Goal: Transaction & Acquisition: Purchase product/service

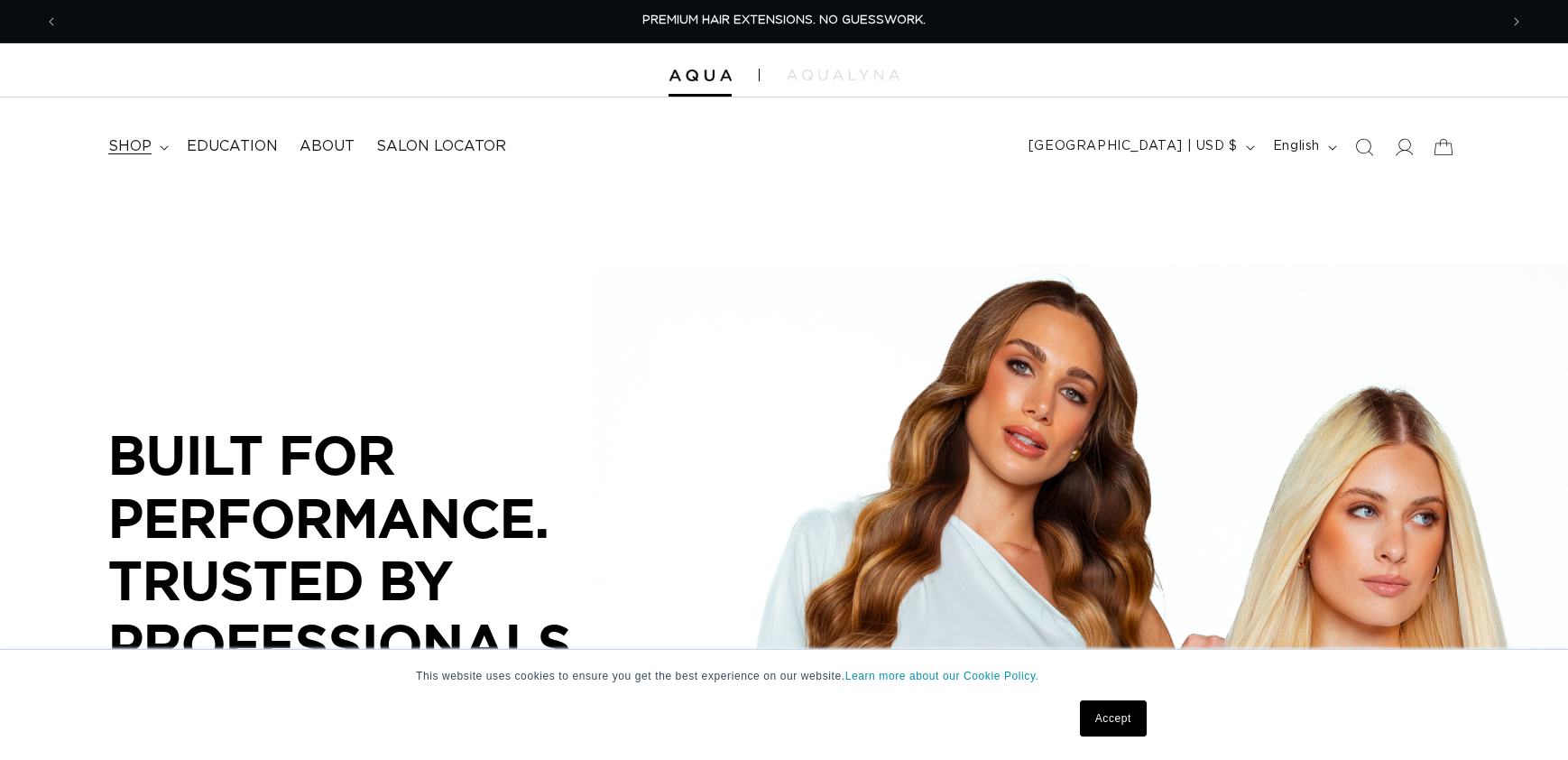
click at [155, 149] on summary "shop" at bounding box center [136, 146] width 79 height 41
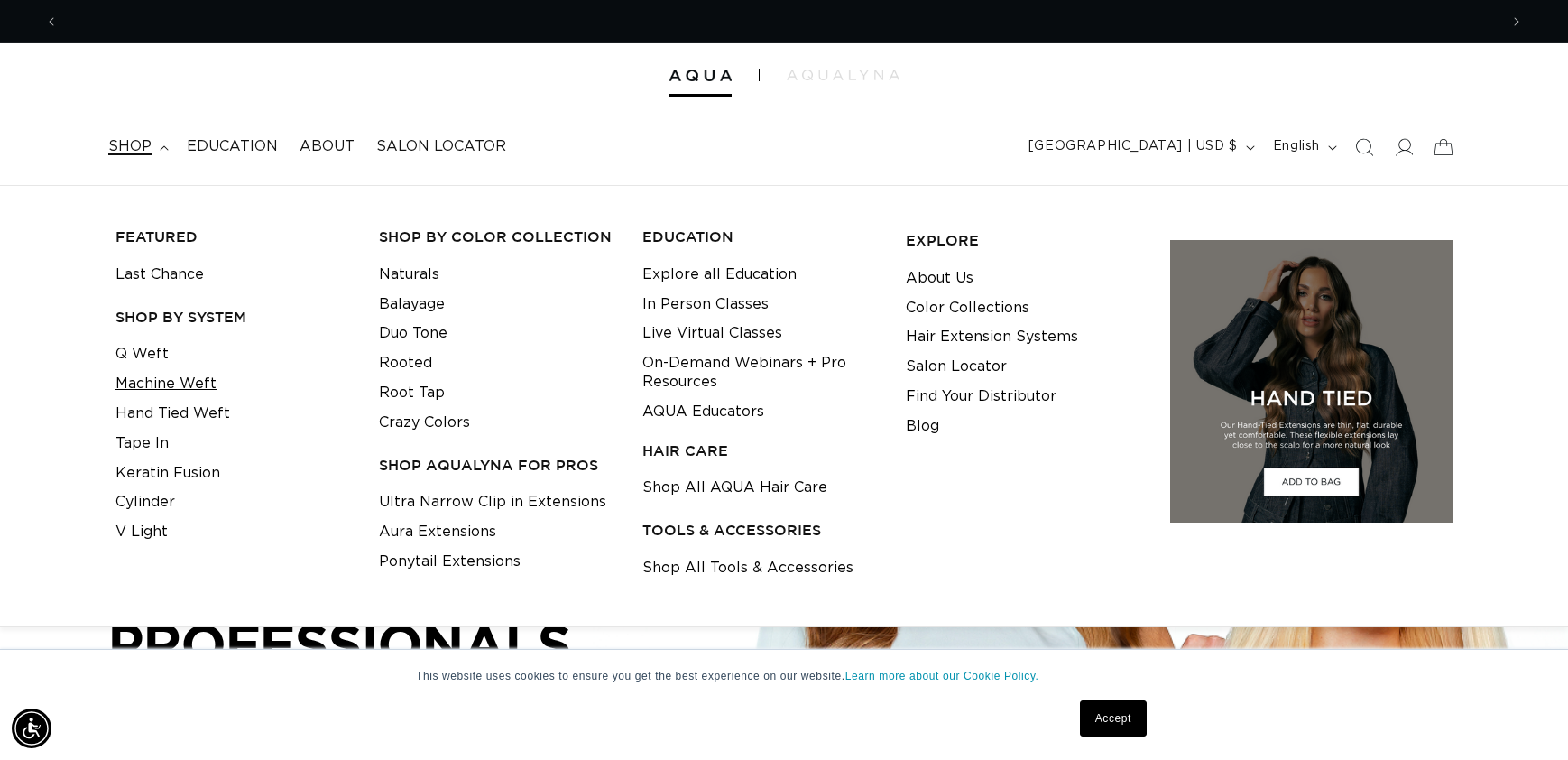
scroll to position [0, 1439]
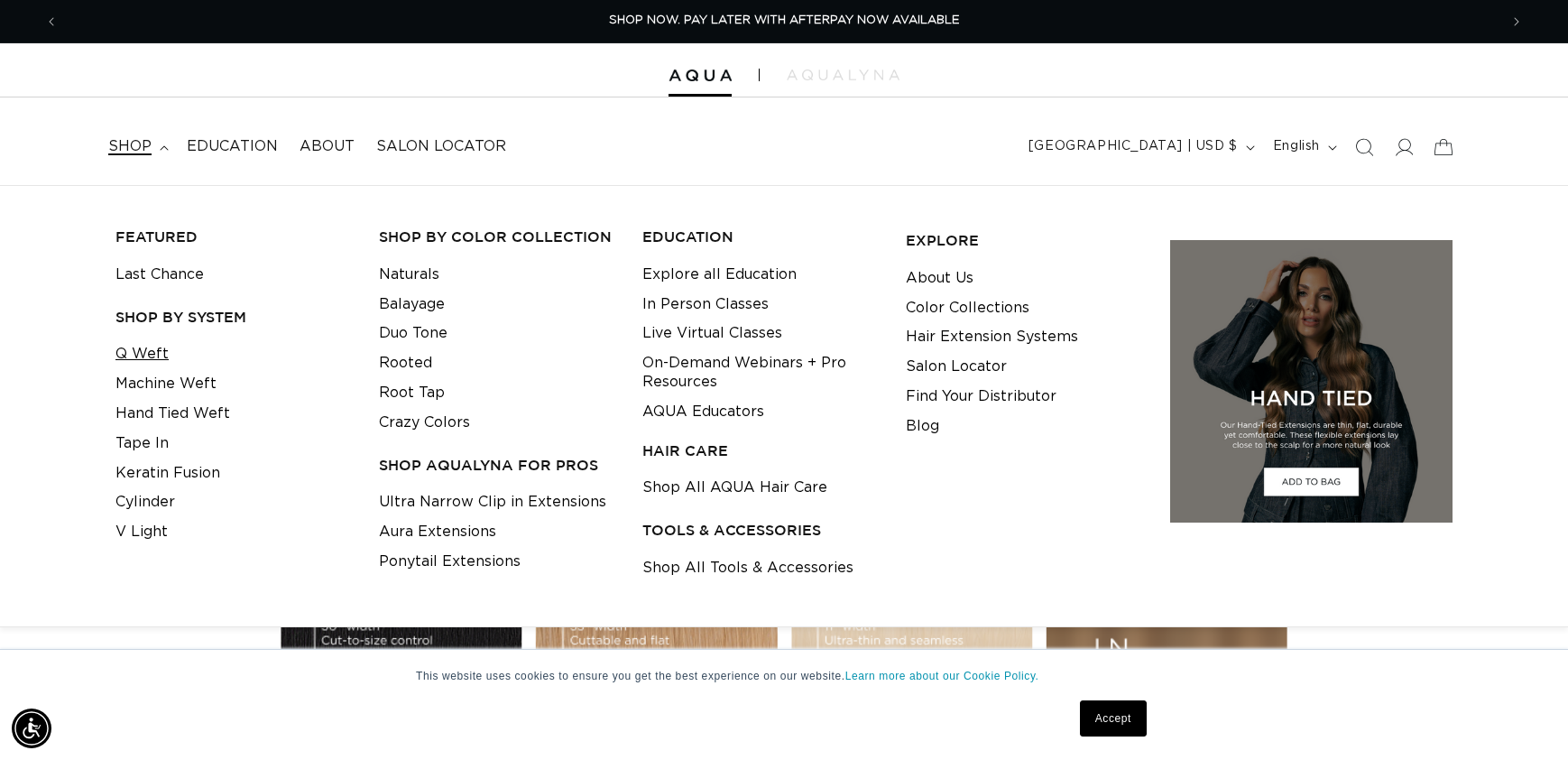
click at [152, 353] on link "Q Weft" at bounding box center [142, 354] width 53 height 30
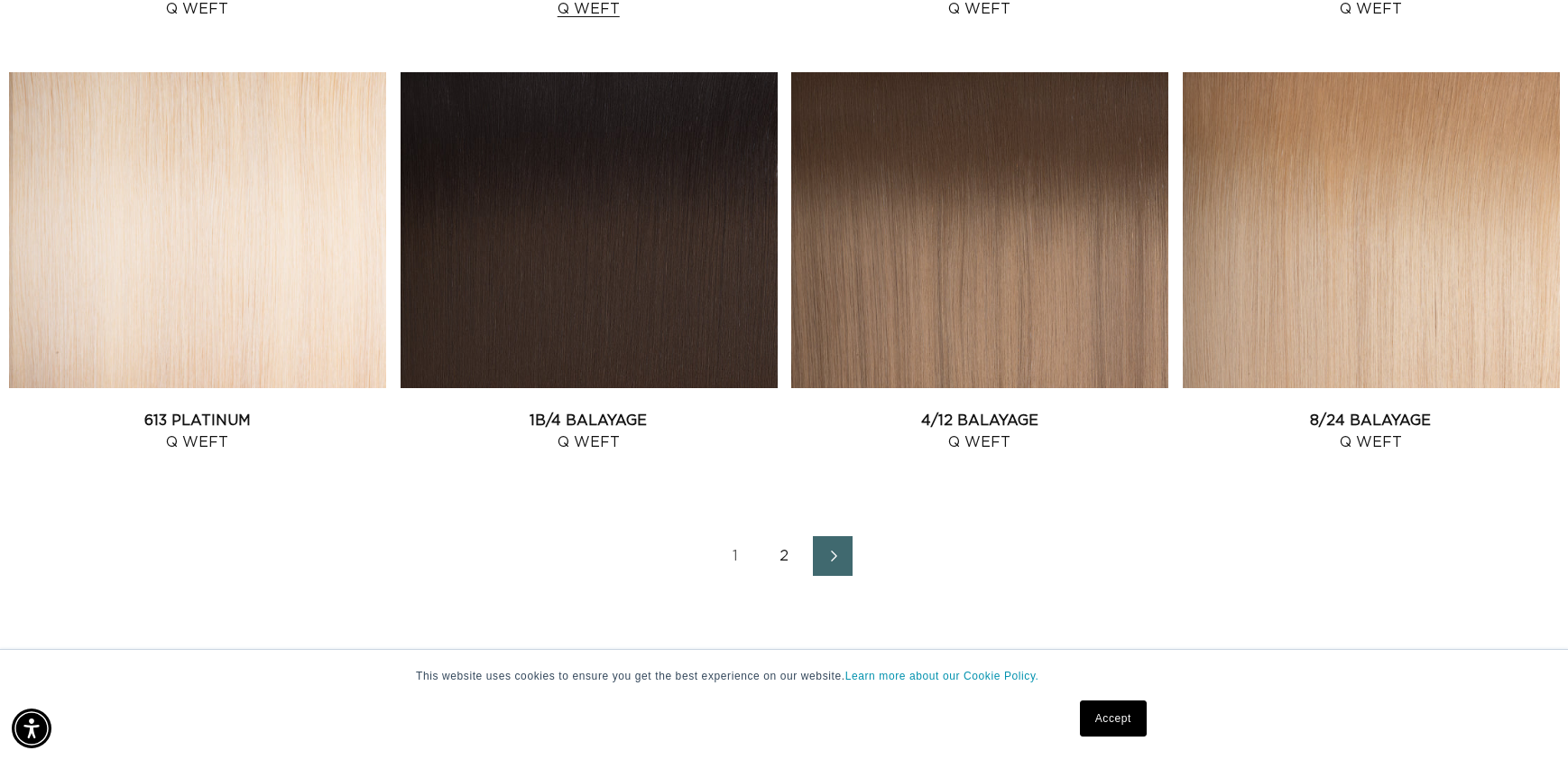
scroll to position [0, 2879]
click at [834, 553] on icon "Next page" at bounding box center [833, 556] width 23 height 13
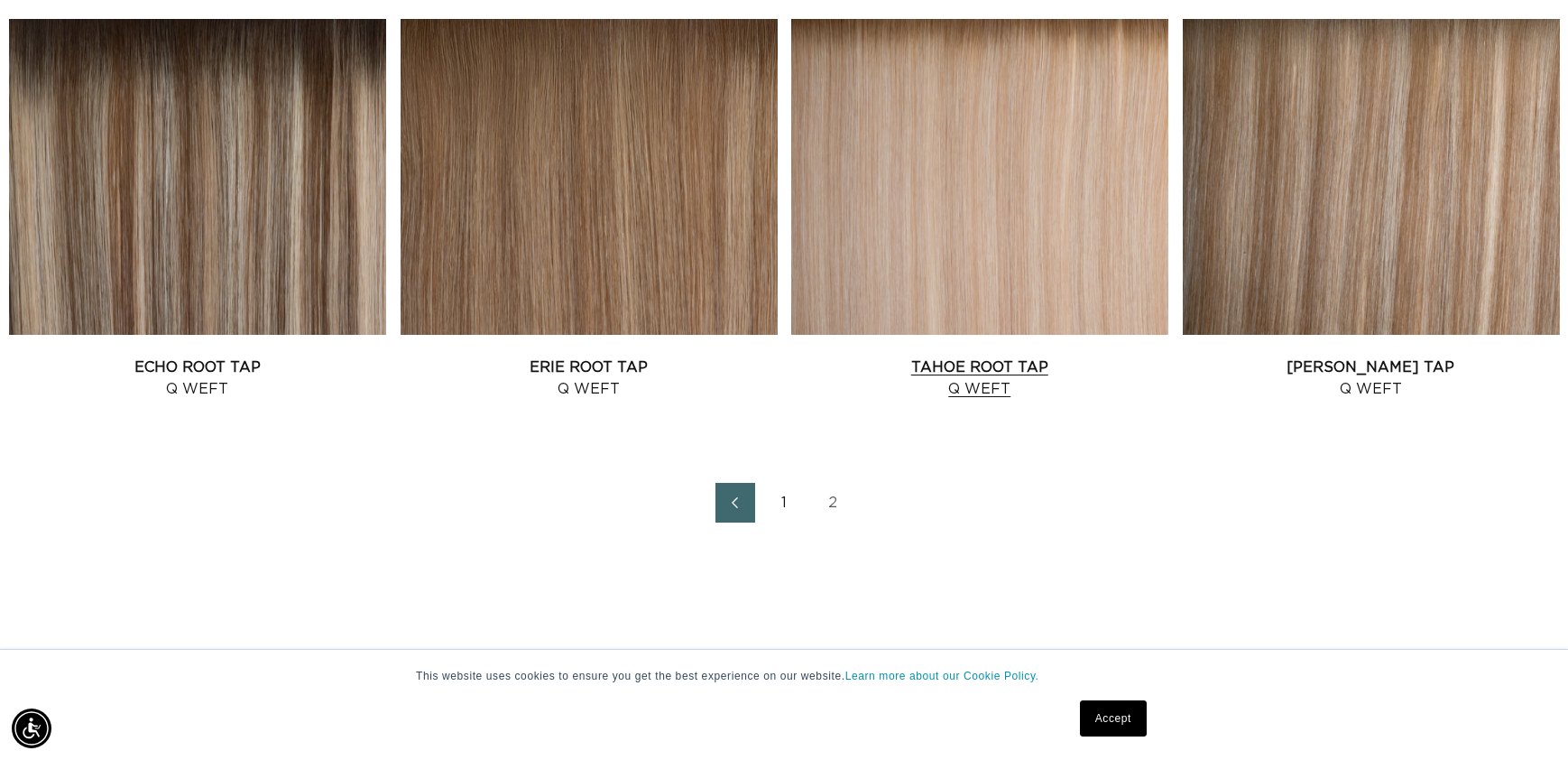
scroll to position [2046, 0]
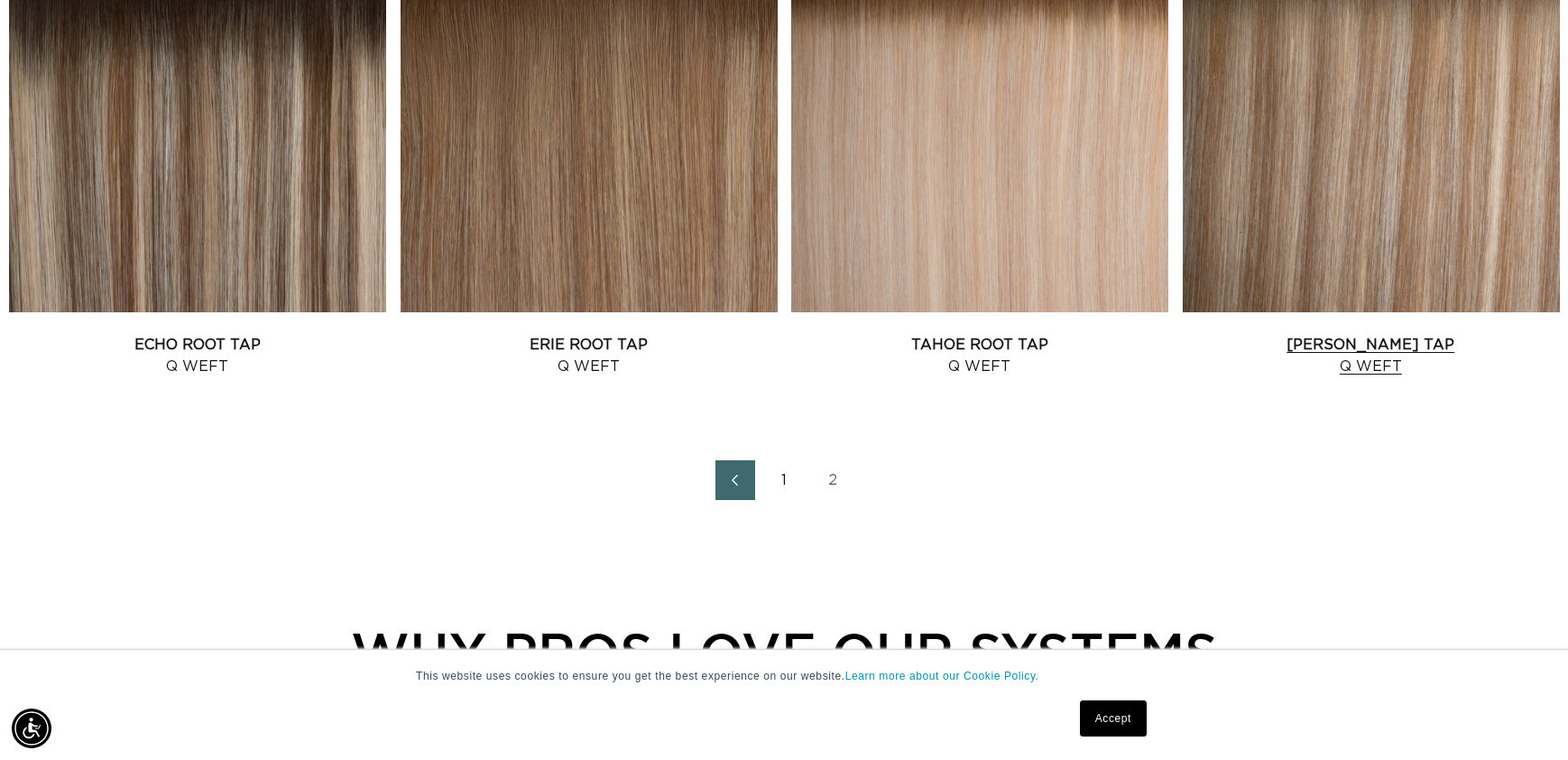
click at [1344, 334] on link "Victoria Root Tap Q Weft" at bounding box center [1371, 355] width 377 height 44
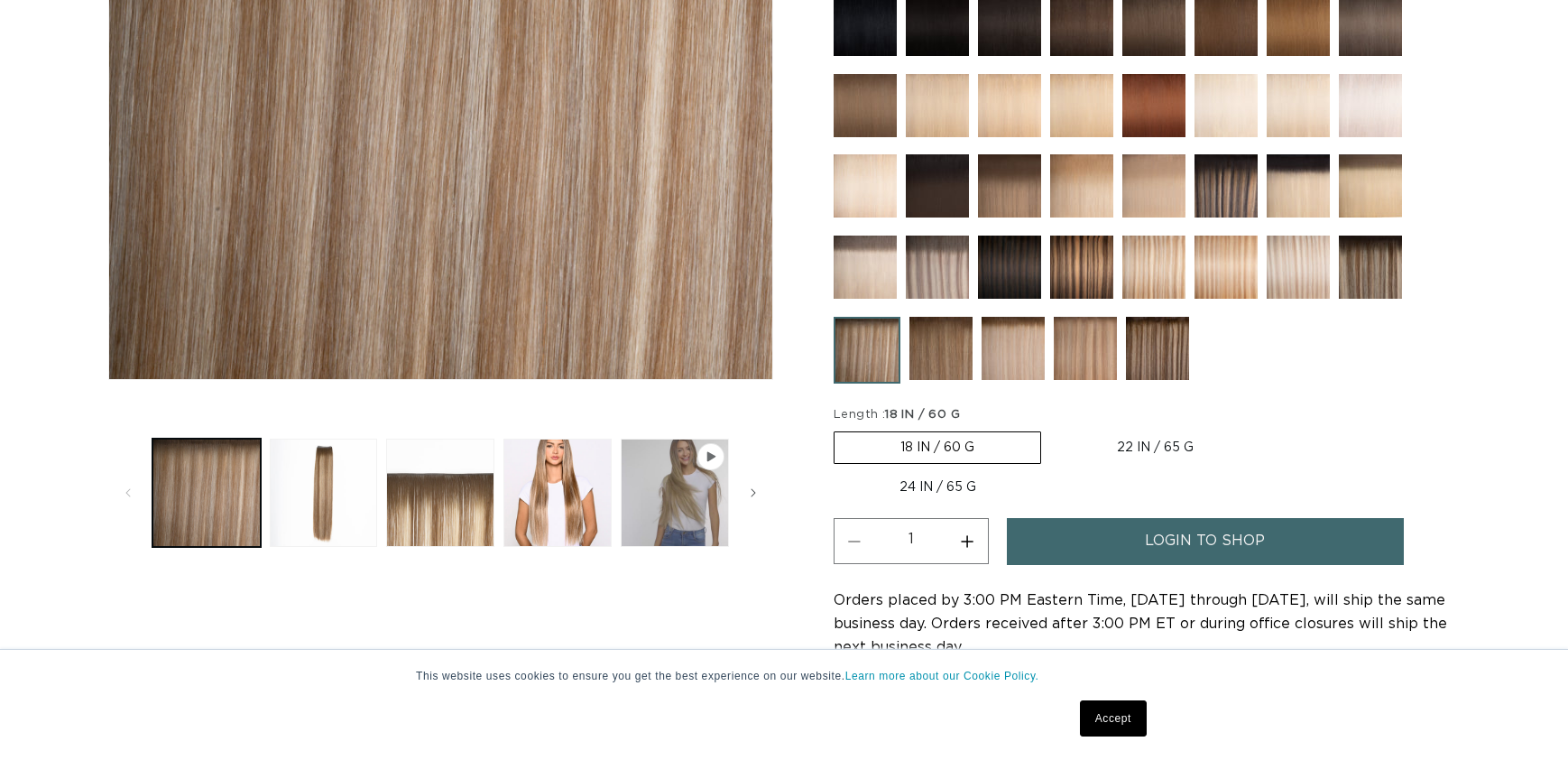
scroll to position [481, 0]
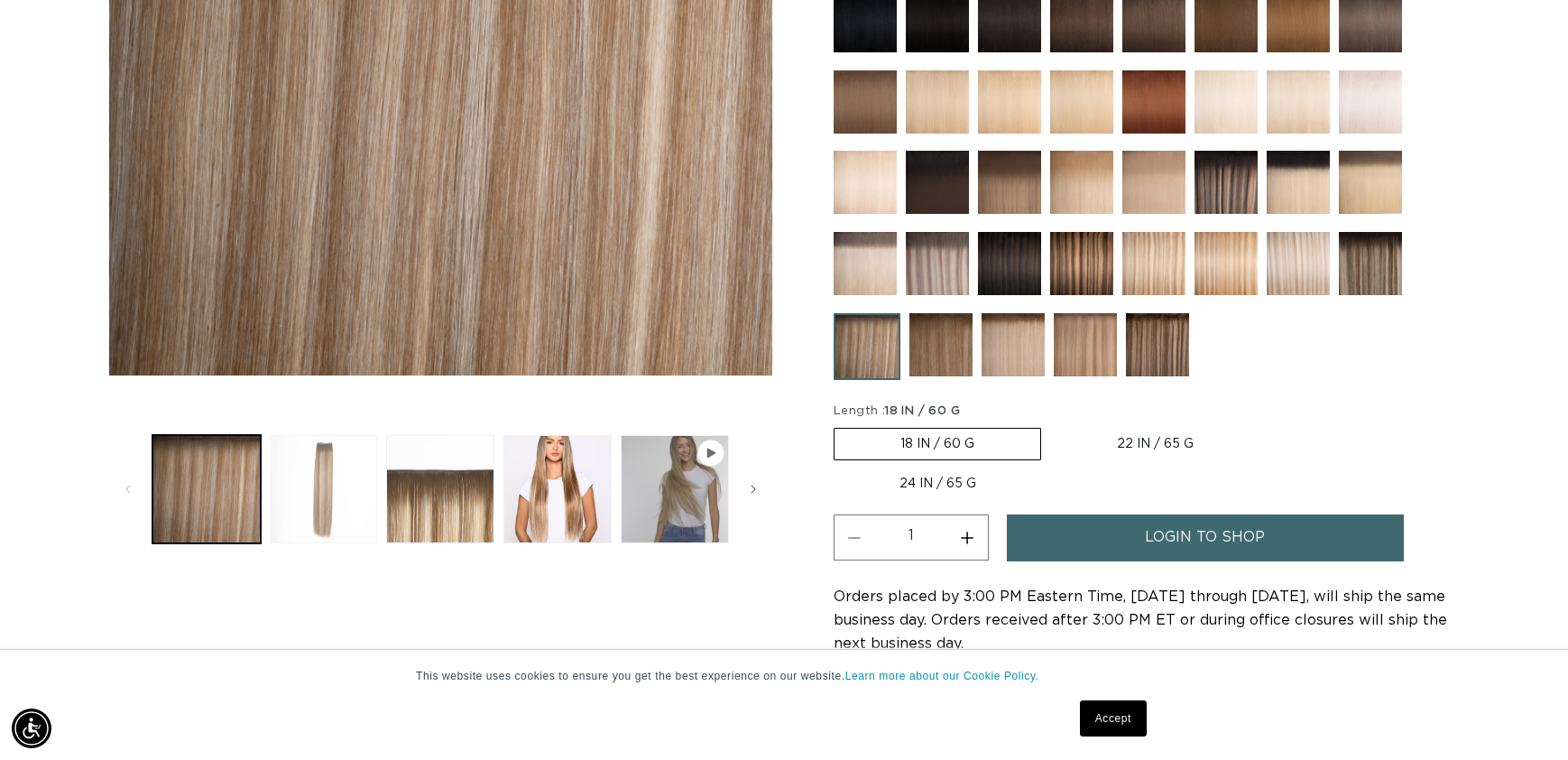
click at [315, 496] on button "Load image 2 in gallery view" at bounding box center [323, 488] width 108 height 108
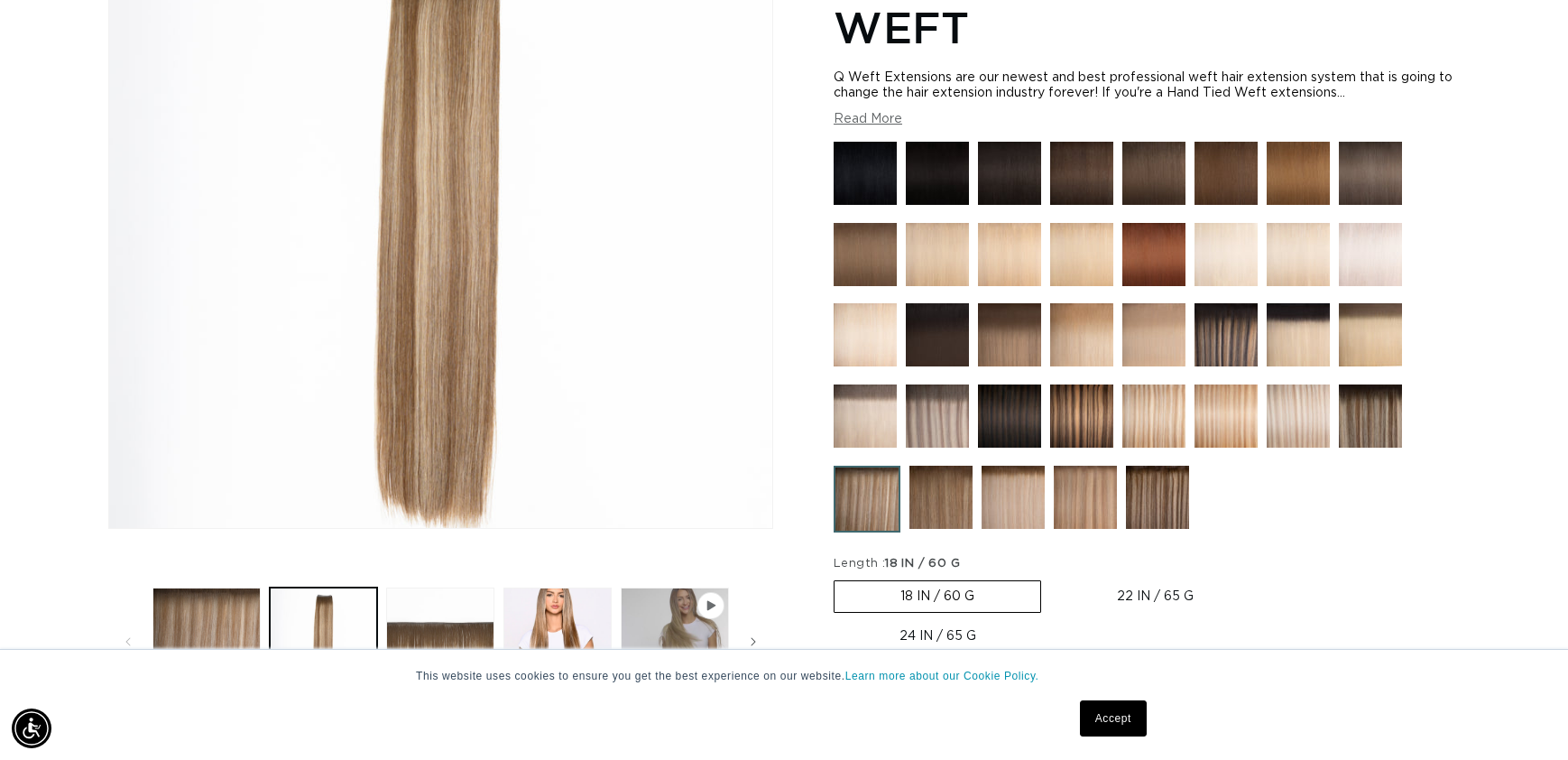
scroll to position [0, 1439]
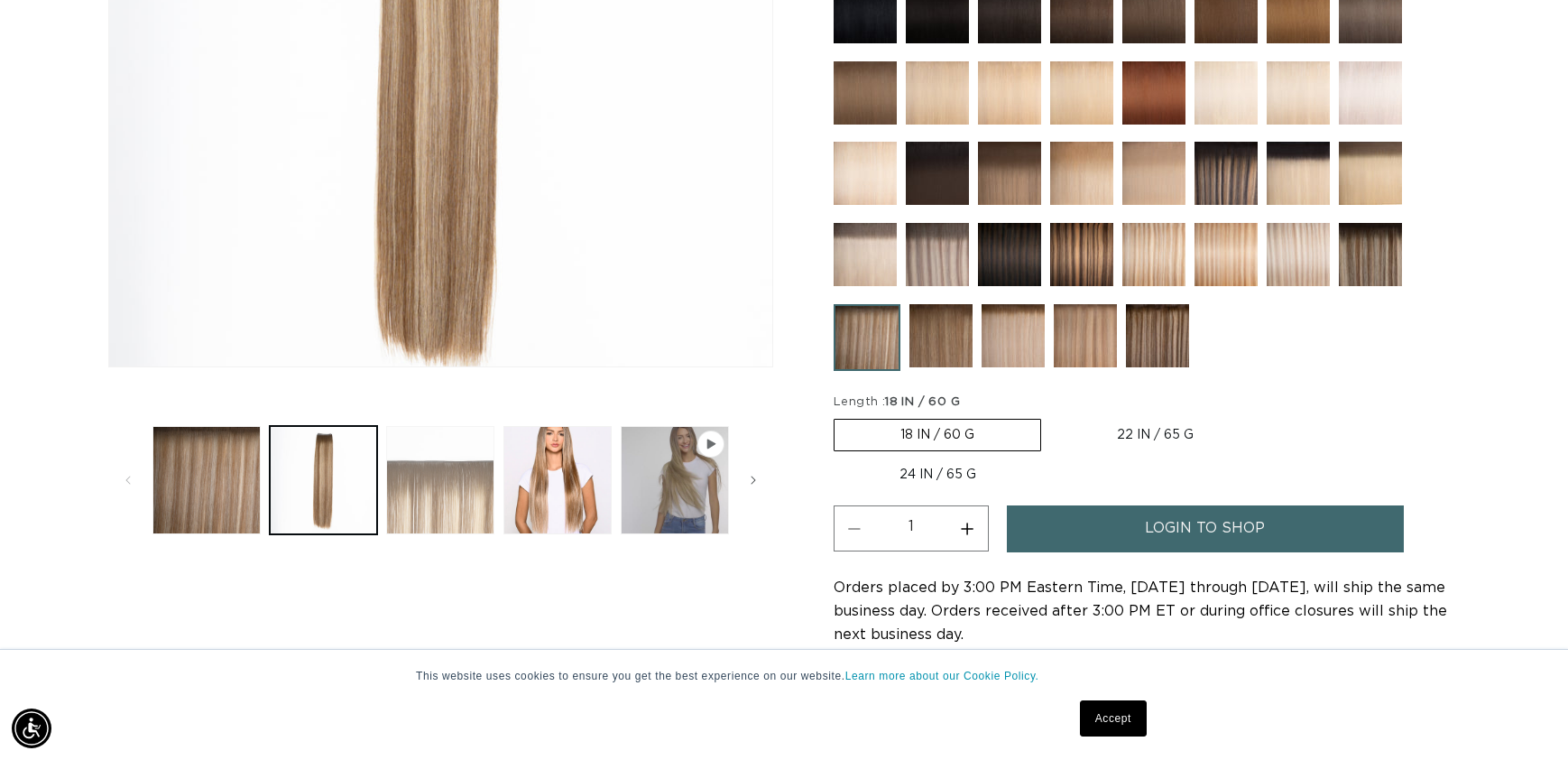
click at [457, 508] on button "Load image 3 in gallery view" at bounding box center [440, 479] width 108 height 108
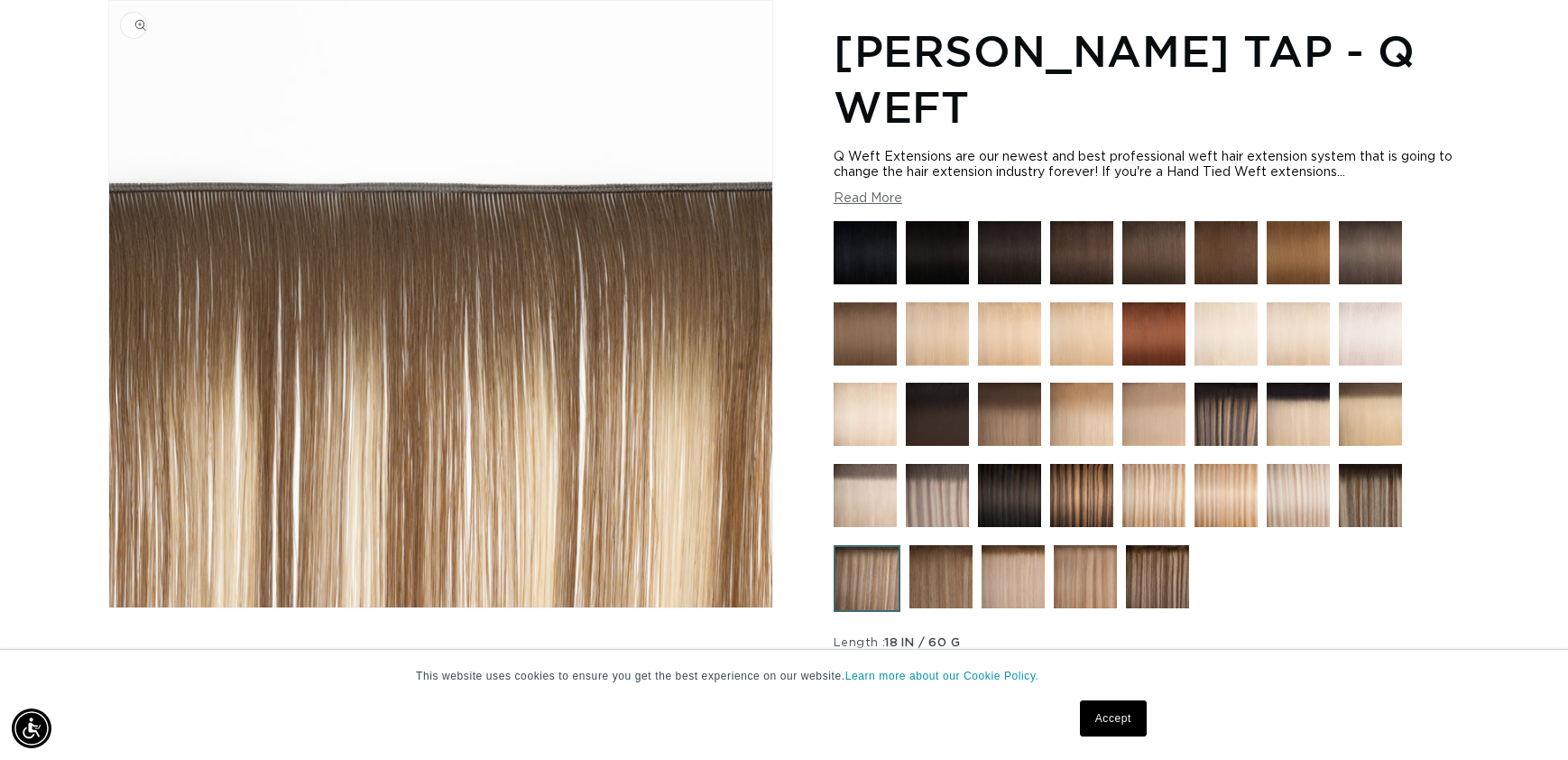
scroll to position [0, 0]
click at [904, 201] on div "Q Weft Extensions are our newest and best professional weft hair extension syst…" at bounding box center [1145, 178] width 626 height 57
click at [885, 203] on button "Read More" at bounding box center [867, 198] width 69 height 16
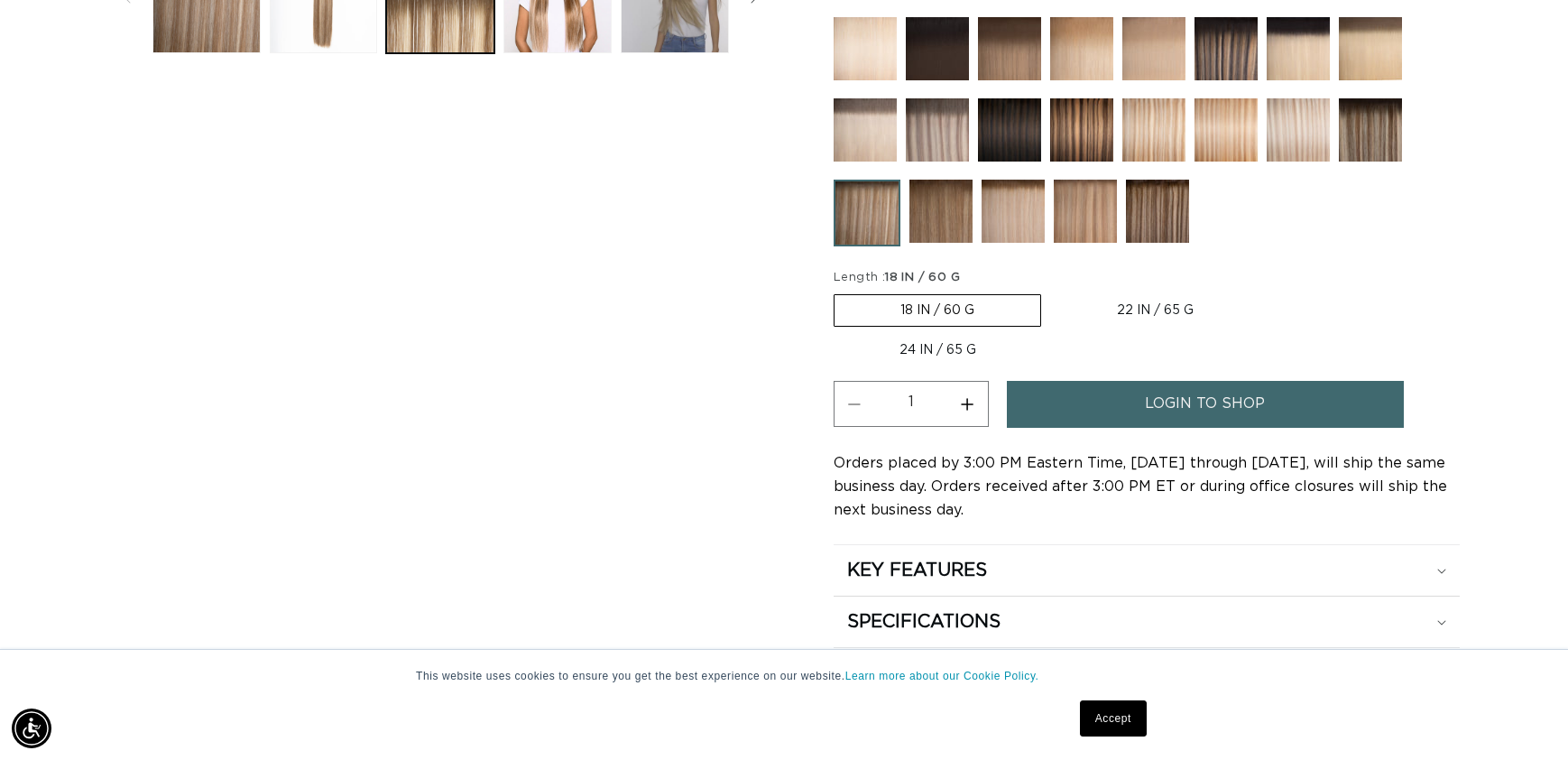
scroll to position [0, 2879]
click at [1147, 311] on label "22 IN / 65 G Variant sold out or unavailable" at bounding box center [1155, 310] width 209 height 31
click at [1051, 291] on input "22 IN / 65 G Variant sold out or unavailable" at bounding box center [1050, 290] width 1 height 1
radio input "true"
click at [943, 358] on label "24 IN / 65 G Variant sold out or unavailable" at bounding box center [937, 349] width 209 height 31
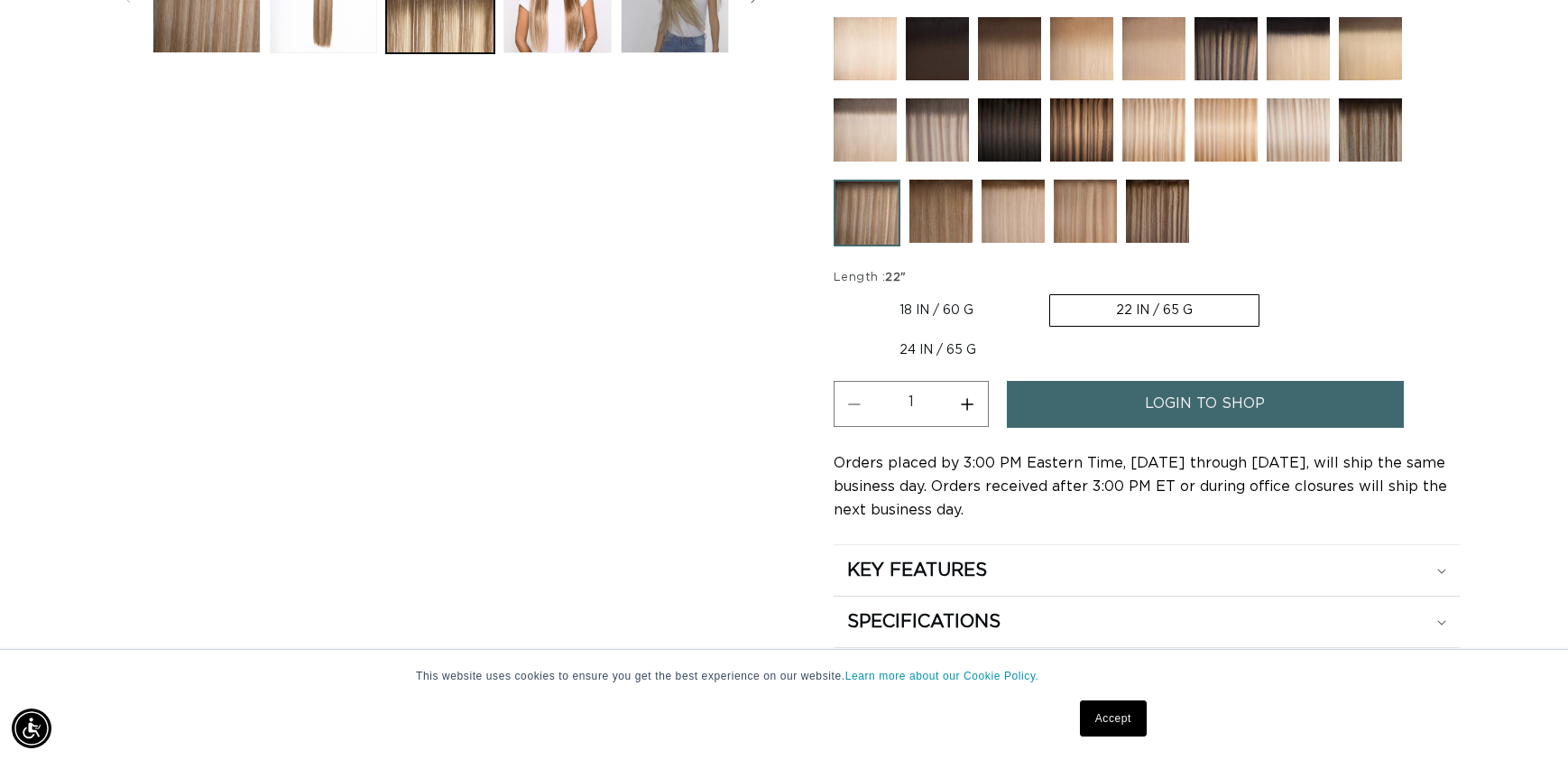
click at [1268, 291] on input "24 IN / 65 G Variant sold out or unavailable" at bounding box center [1268, 290] width 1 height 1
radio input "true"
click at [1156, 412] on span "login to shop" at bounding box center [1204, 404] width 120 height 46
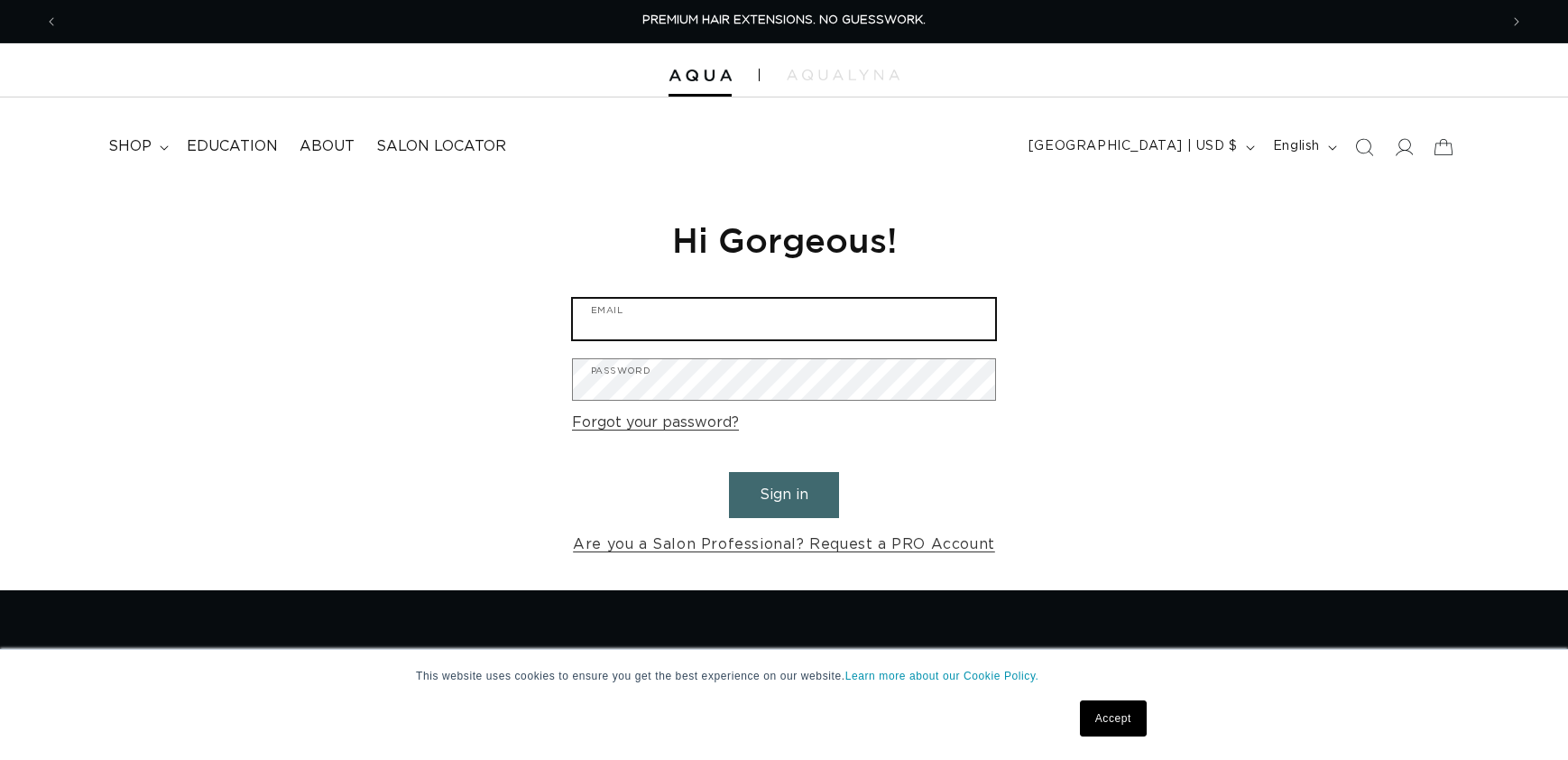
click at [847, 331] on input "Email" at bounding box center [784, 319] width 423 height 41
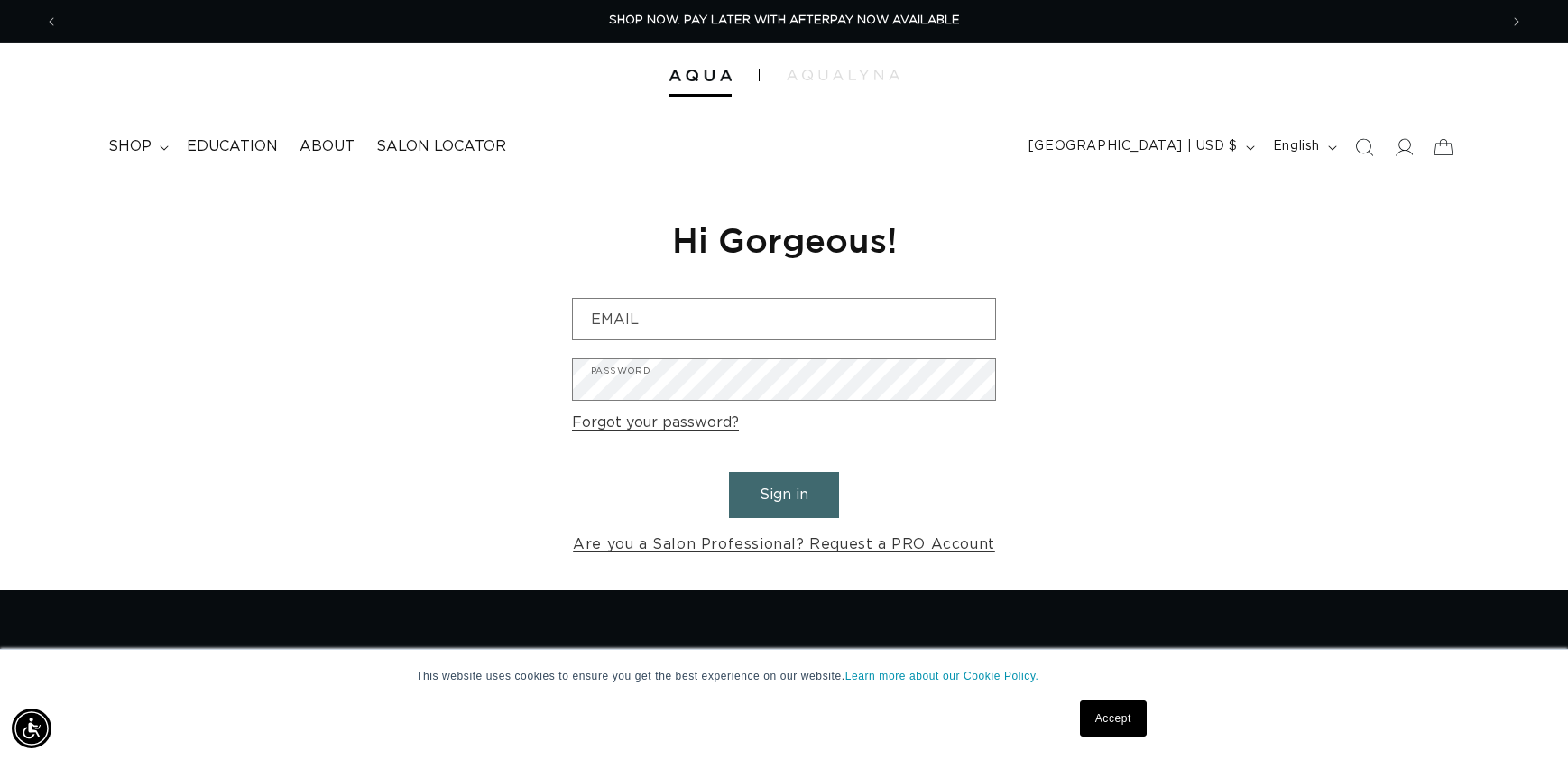
drag, startPoint x: 1056, startPoint y: 457, endPoint x: 1061, endPoint y: 447, distance: 11.2
click at [1059, 450] on div "Reset your password We will send you an email to reset your password Email Subm…" at bounding box center [784, 387] width 1568 height 405
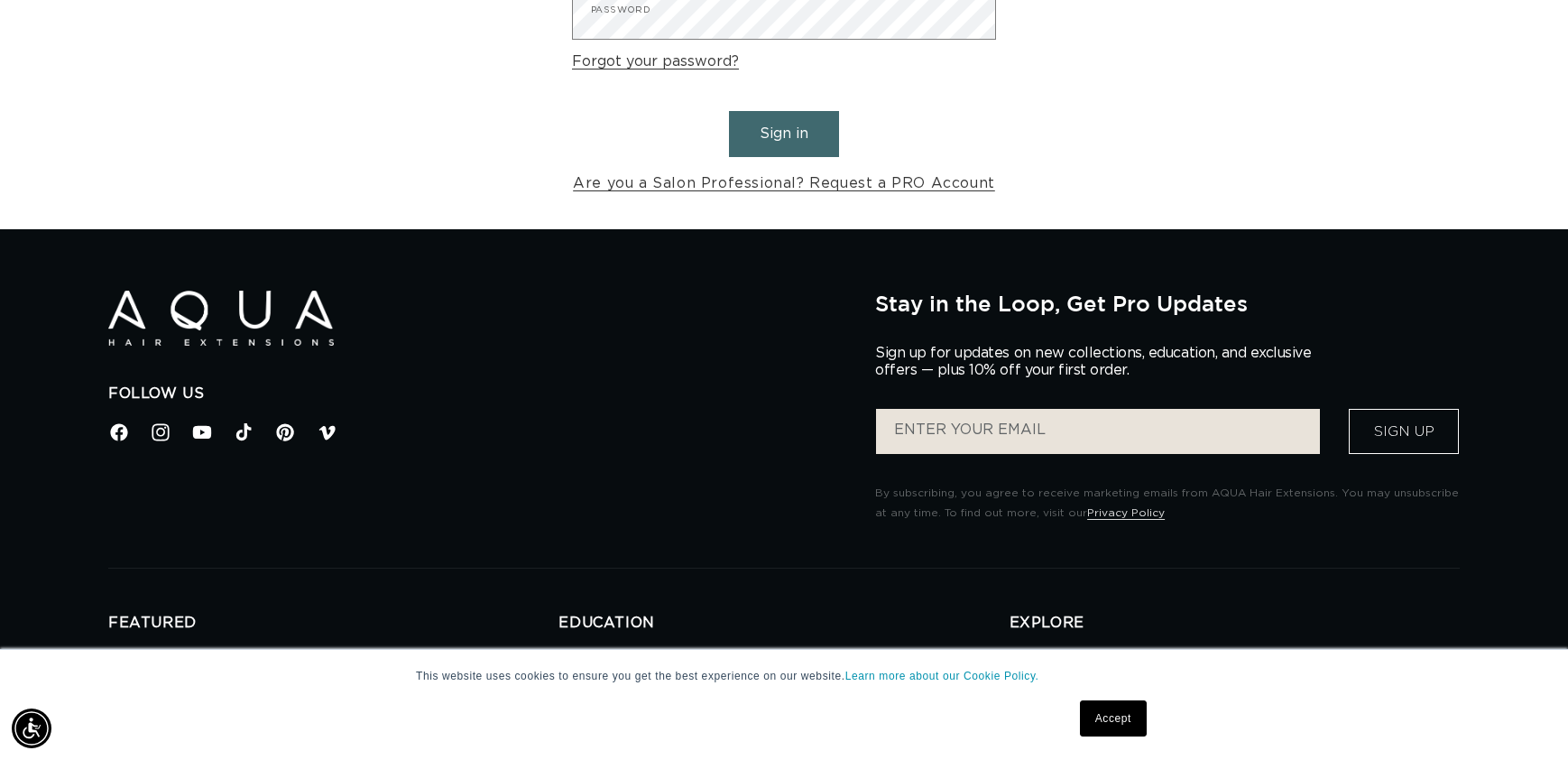
scroll to position [0, 0]
click at [1119, 723] on link "Accept" at bounding box center [1113, 717] width 67 height 36
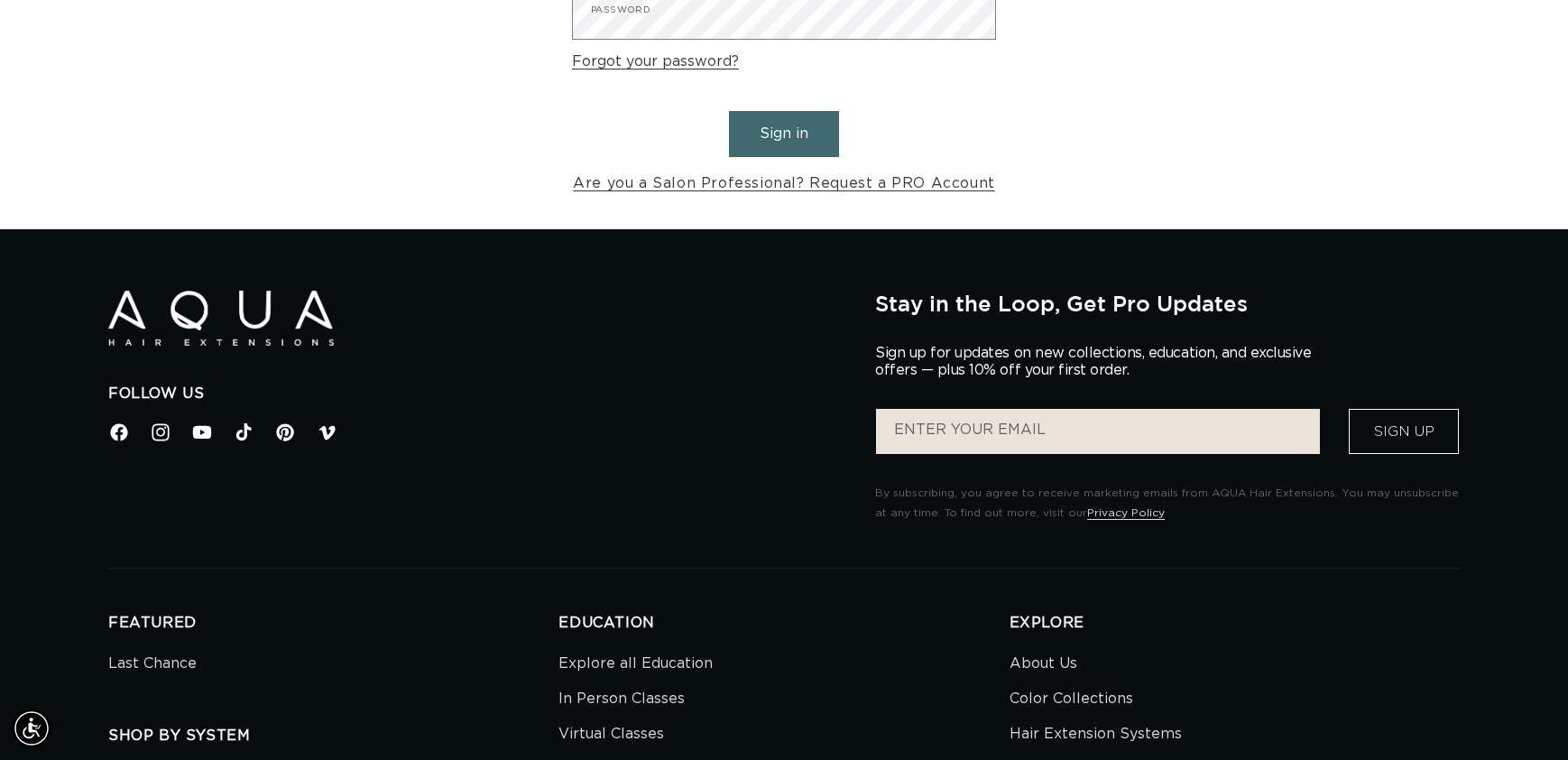
scroll to position [0, 2879]
